Goal: Task Accomplishment & Management: Use online tool/utility

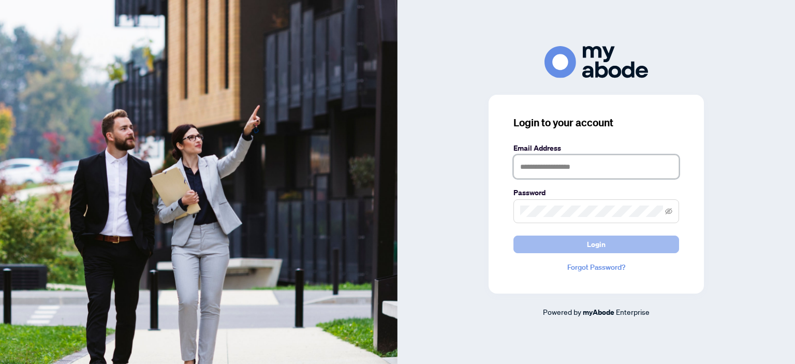
type input "**********"
click at [611, 246] on button "Login" at bounding box center [597, 245] width 166 height 18
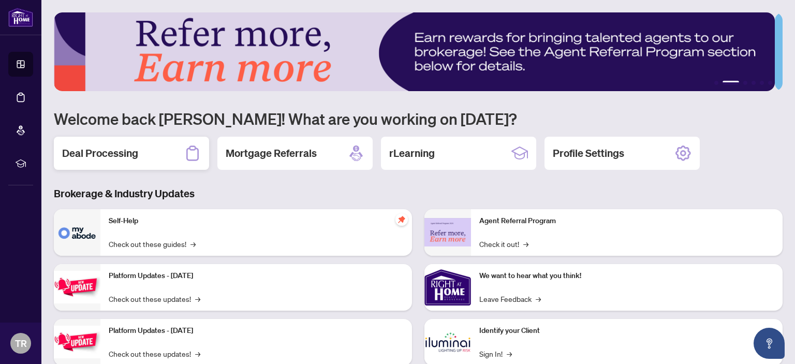
click at [130, 163] on div "Deal Processing" at bounding box center [131, 153] width 155 height 33
